Goal: Task Accomplishment & Management: Complete application form

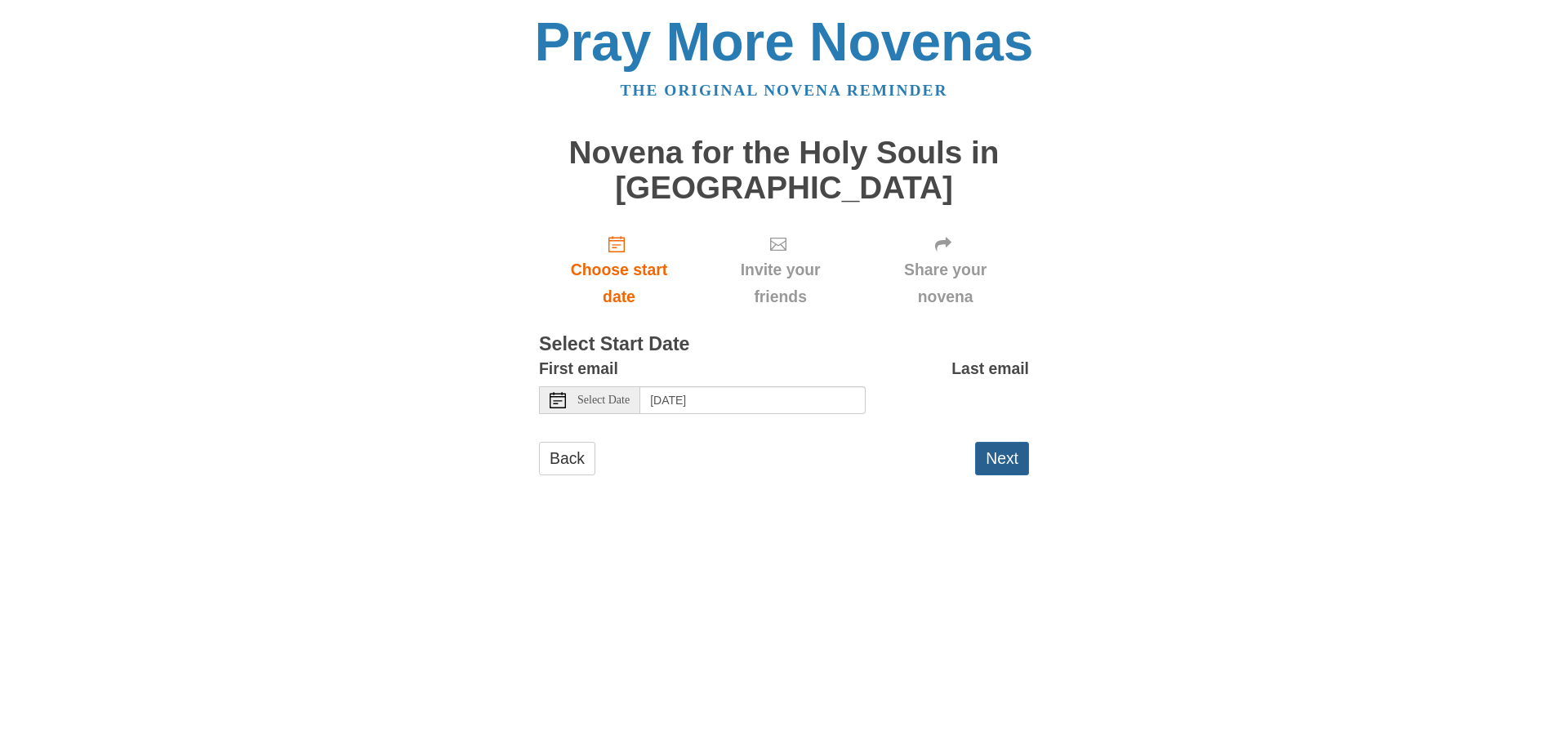
click at [1007, 457] on button "Next" at bounding box center [1002, 459] width 54 height 34
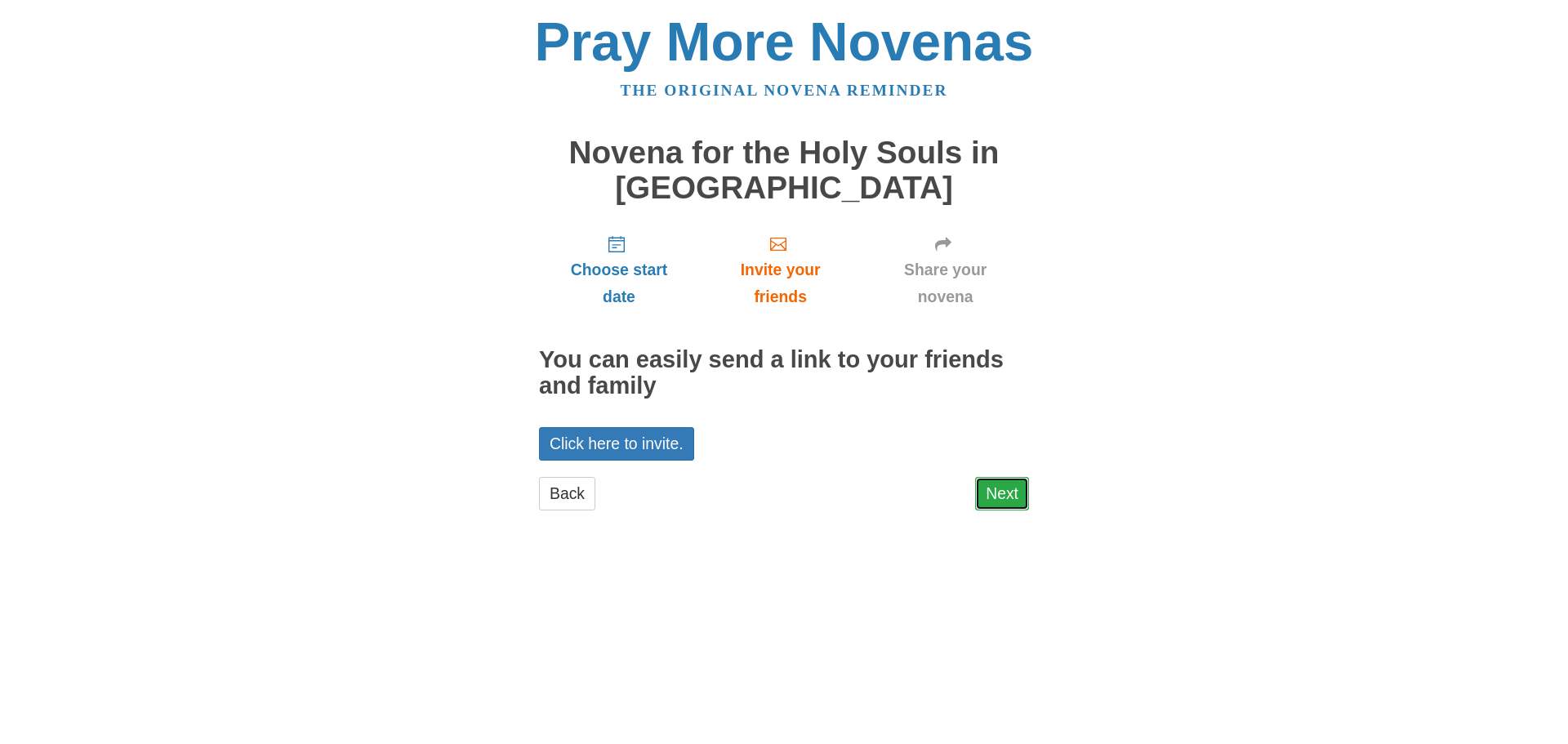
click at [1014, 493] on link "Next" at bounding box center [1002, 494] width 54 height 34
